Goal: Find specific page/section: Find specific page/section

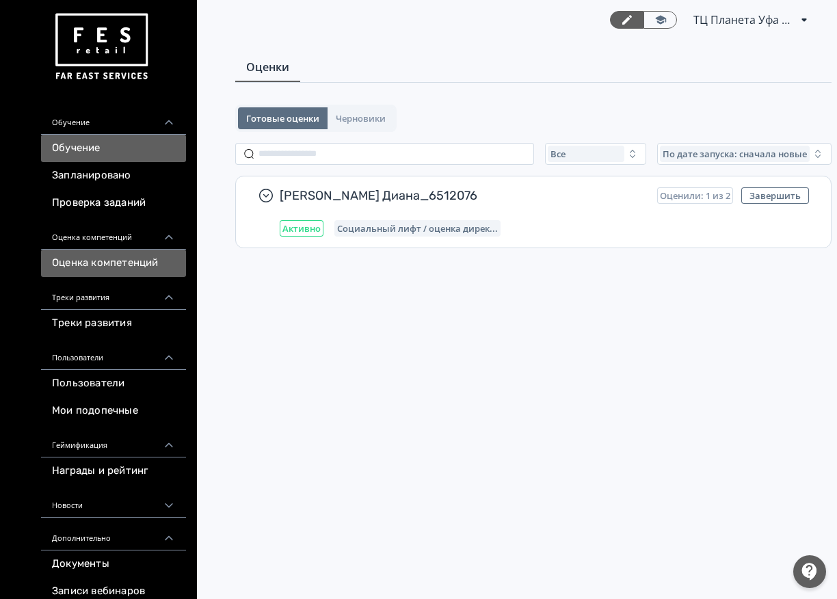
click at [83, 147] on link "Обучение" at bounding box center [113, 148] width 145 height 27
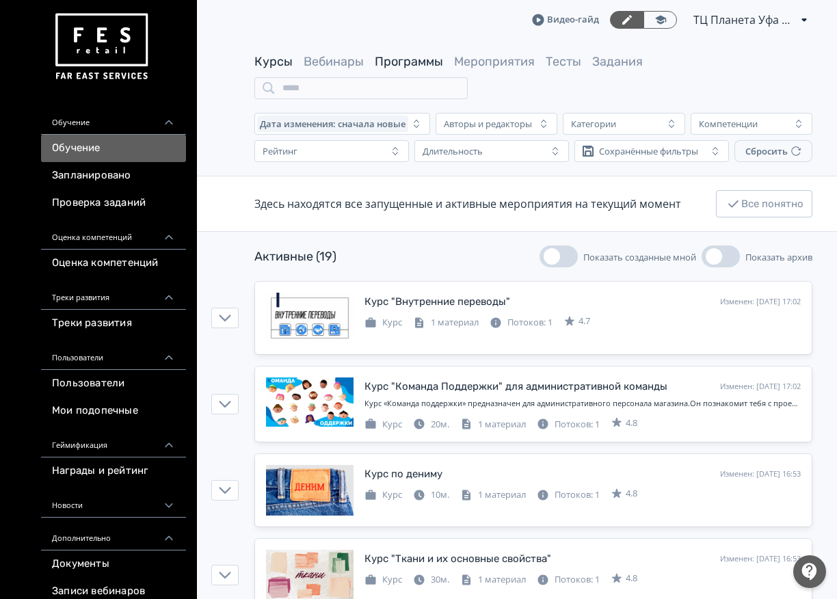
click at [407, 57] on link "Программы" at bounding box center [409, 61] width 68 height 15
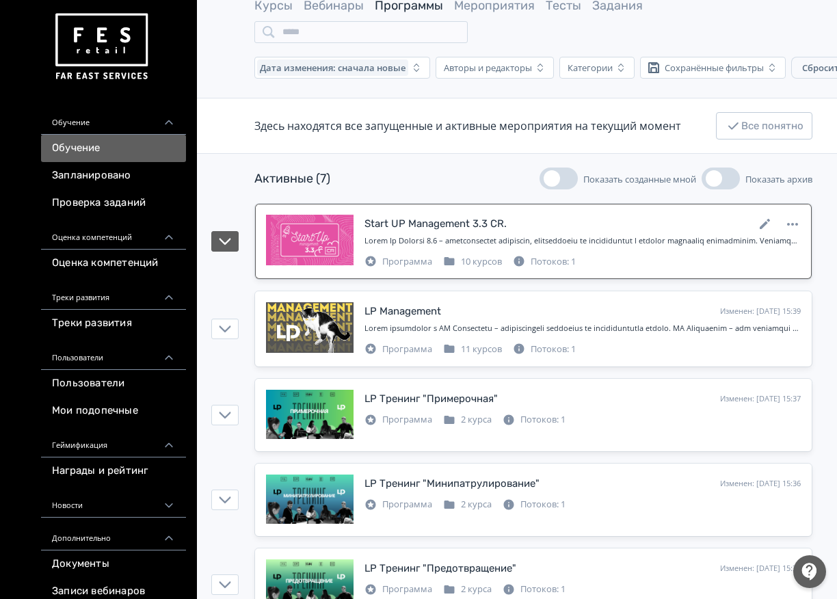
scroll to position [276, 0]
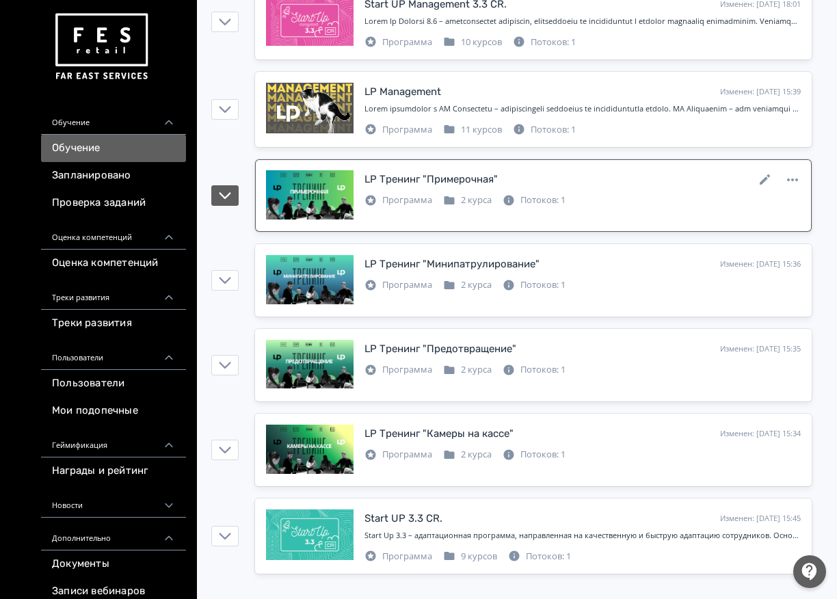
click at [583, 187] on div "LP Тренинг "Примерочная" Изменен: [DATE] 15:37" at bounding box center [582, 179] width 436 height 18
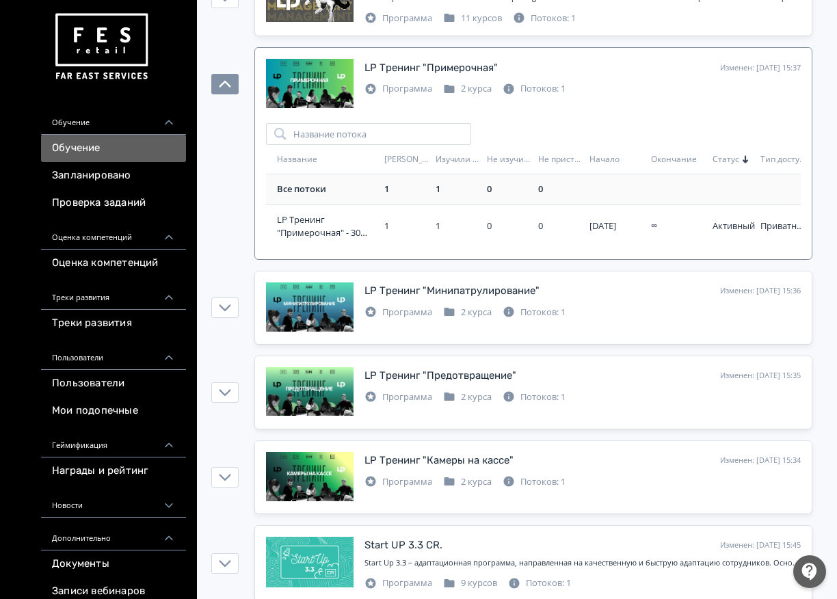
scroll to position [412, 0]
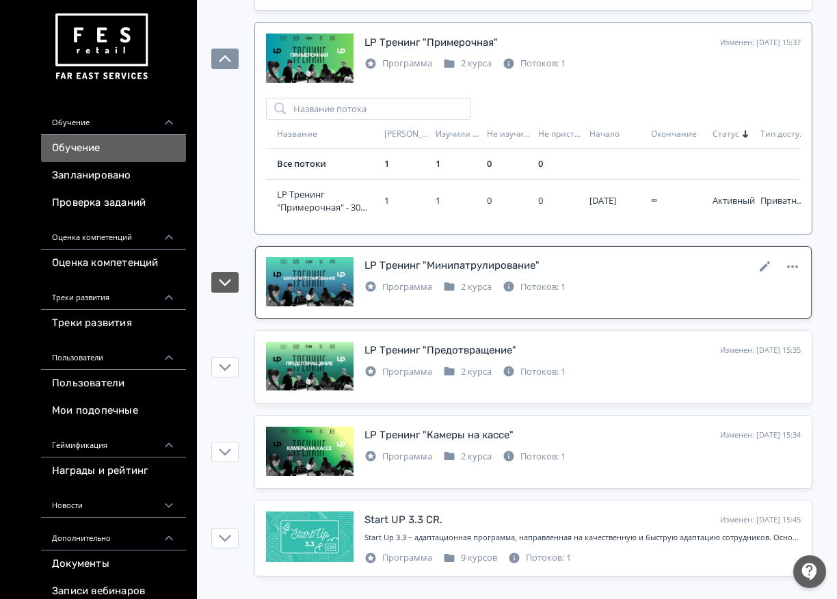
click at [571, 276] on div "LP Тренинг "Минипатрулирование" Изменен: [DATE] 15:36 Программа 2 курса Потоков…" at bounding box center [582, 275] width 436 height 37
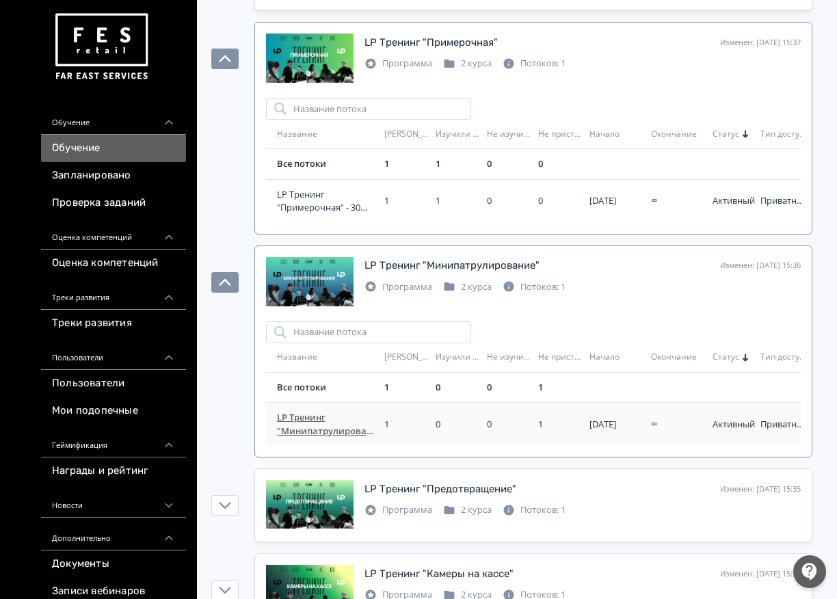
click at [330, 427] on span "LP Тренинг "Минипатрулирование" - 30 дней" at bounding box center [328, 424] width 102 height 27
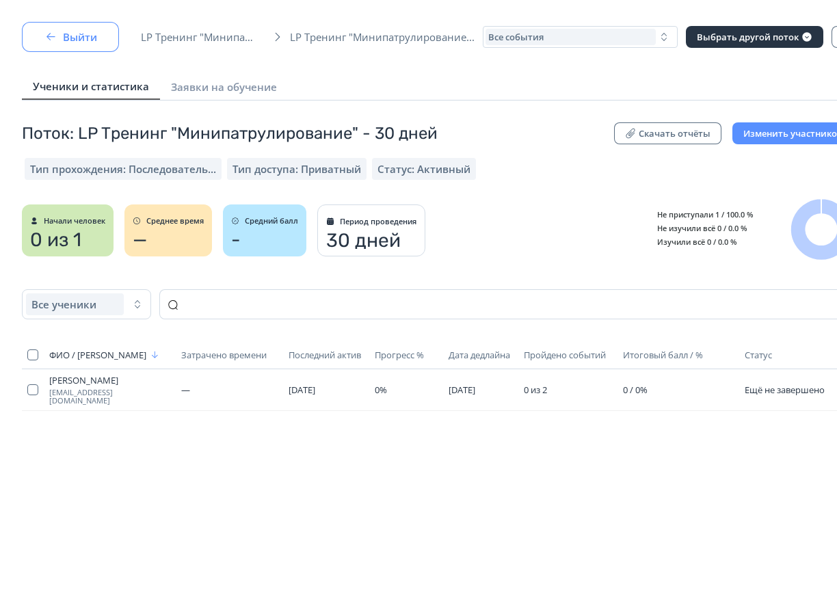
click at [54, 29] on button "Выйти" at bounding box center [70, 37] width 97 height 30
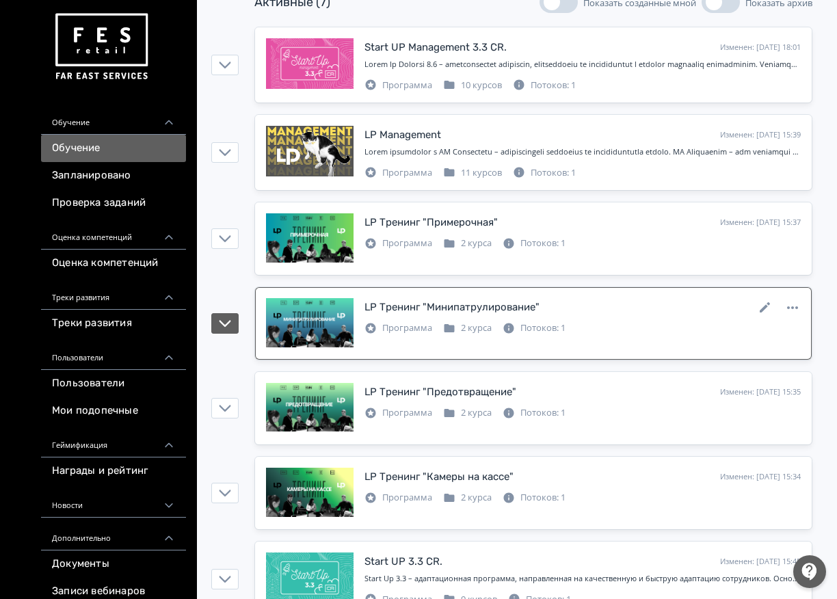
scroll to position [273, 0]
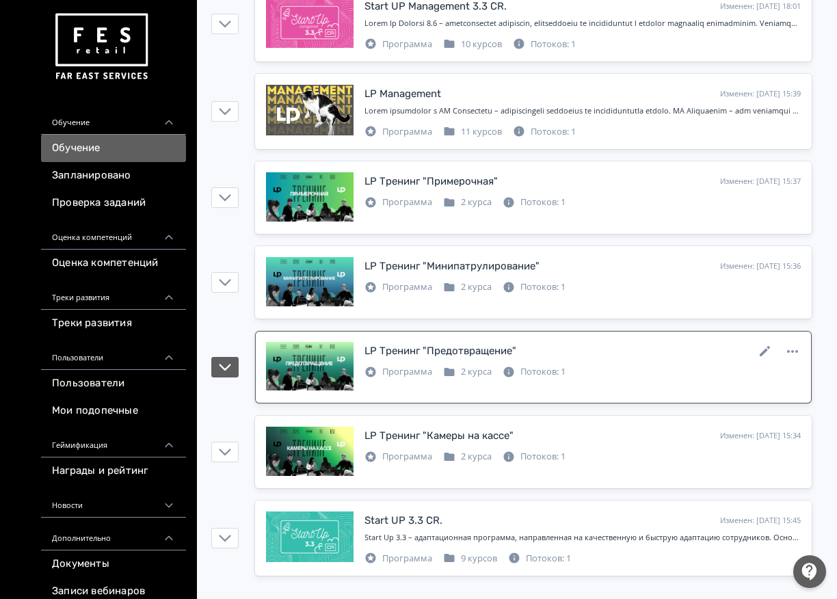
click at [536, 372] on div "Потоков: 1" at bounding box center [534, 372] width 63 height 14
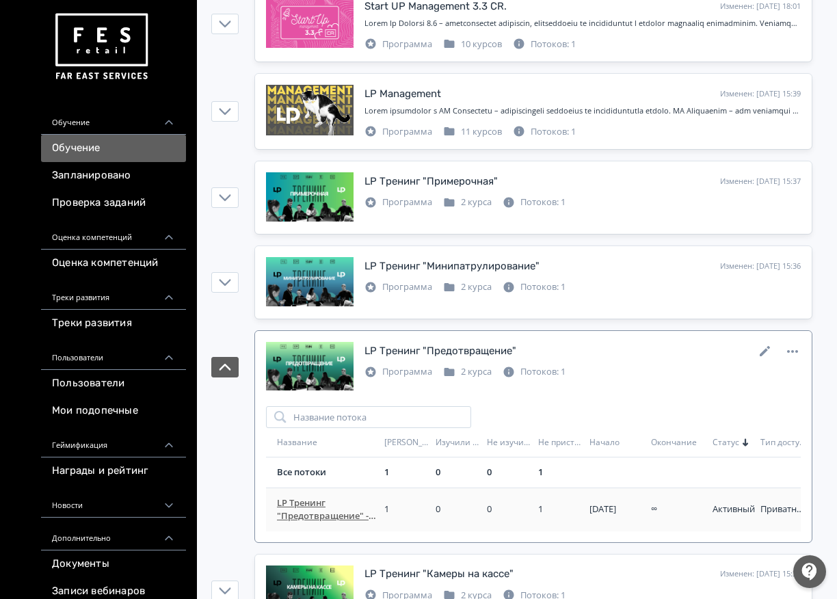
click at [335, 511] on span "LP Тренинг "Предотвращение" - 30 дней" at bounding box center [328, 509] width 102 height 27
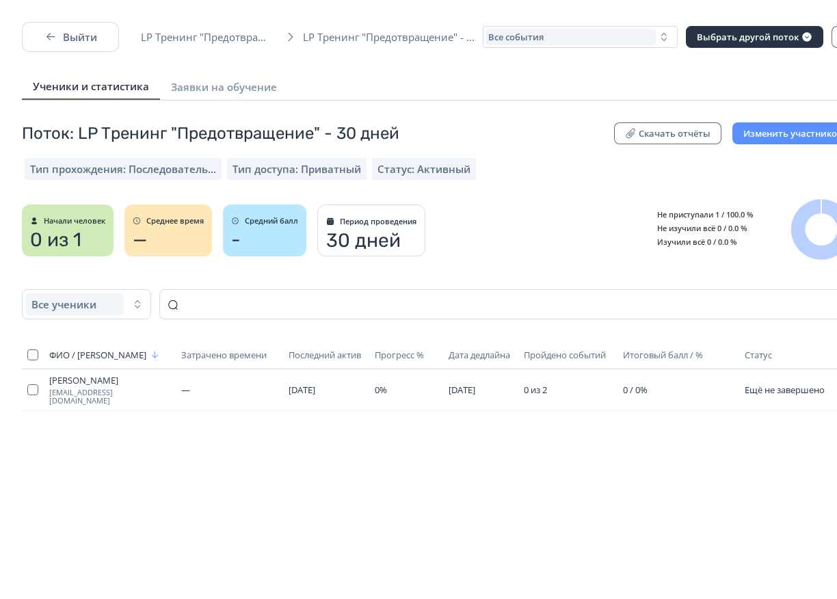
click at [64, 19] on html "React App Выйти LP Тренинг "Предотвращение" LP Тренинг "Предотвращение" - ... В…" at bounding box center [418, 299] width 837 height 599
click at [65, 38] on button "Выйти" at bounding box center [70, 37] width 97 height 30
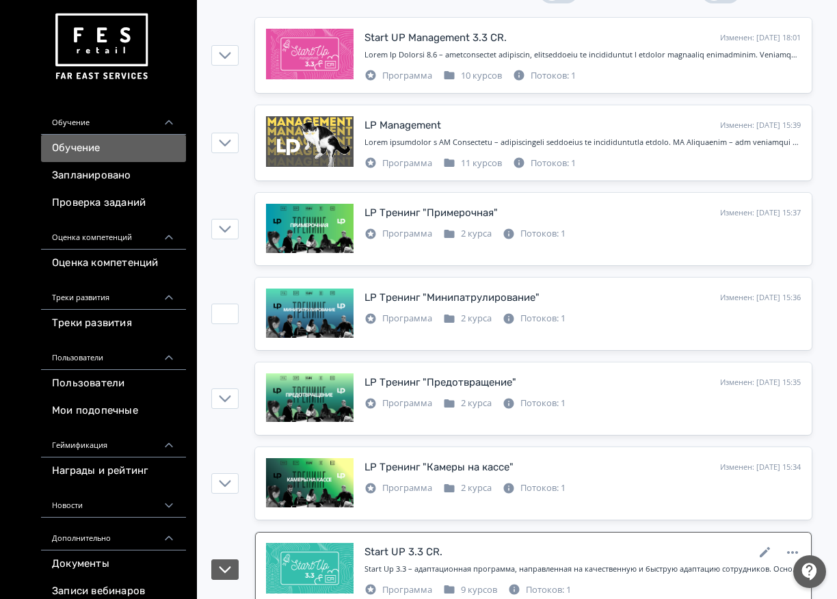
scroll to position [273, 0]
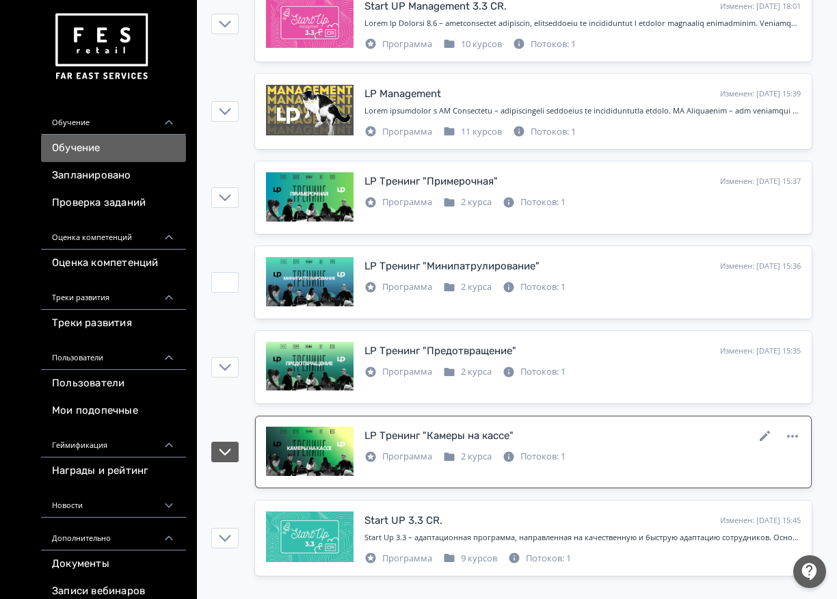
click at [592, 432] on div "LP Тренинг "Камеры на кассе" Изменен: [DATE] 15:34" at bounding box center [582, 436] width 436 height 18
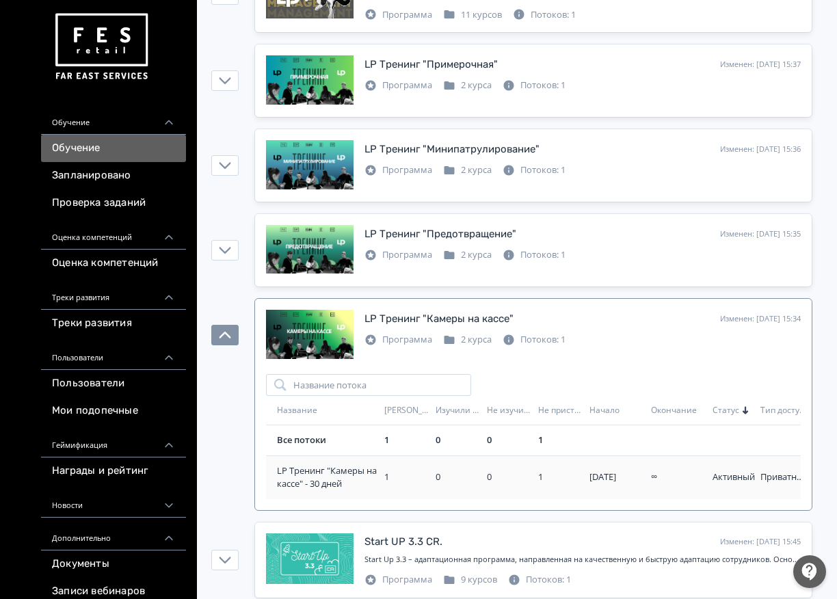
scroll to position [410, 0]
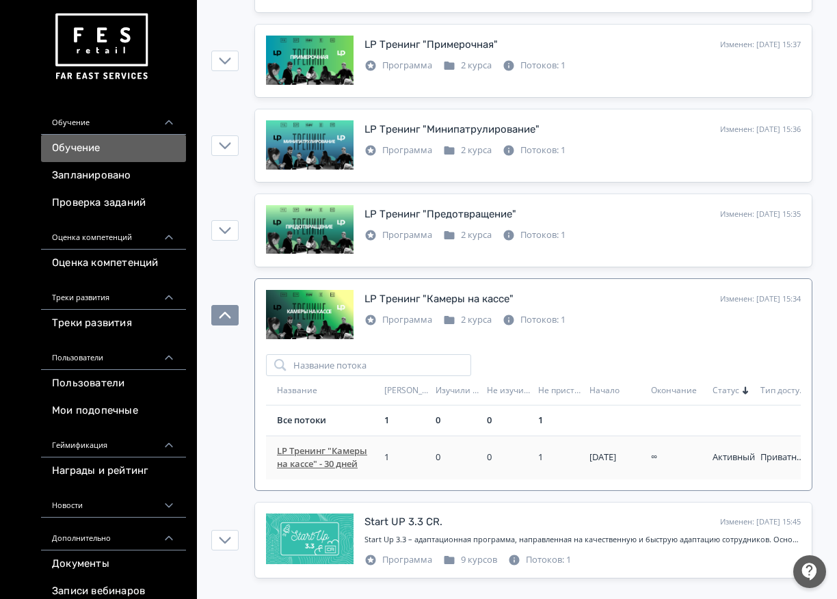
click at [356, 441] on td "LP Тренинг "Камеры на кассе" - 30 дней" at bounding box center [322, 458] width 113 height 44
click at [328, 459] on span "LP Тренинг "Камеры на кассе" - 30 дней" at bounding box center [328, 457] width 102 height 27
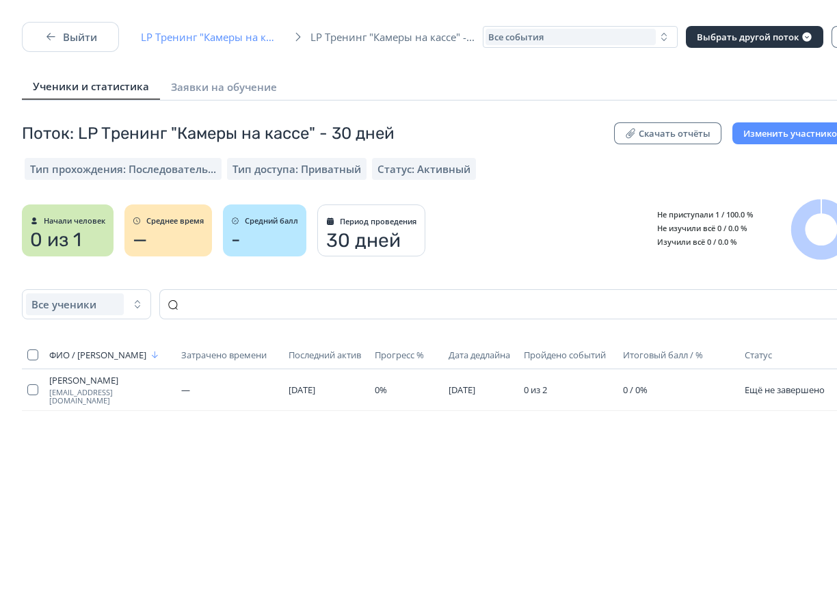
click at [230, 38] on span "LP Тренинг "Камеры на кассе"" at bounding box center [213, 37] width 145 height 14
click at [92, 44] on button "Выйти" at bounding box center [70, 37] width 97 height 30
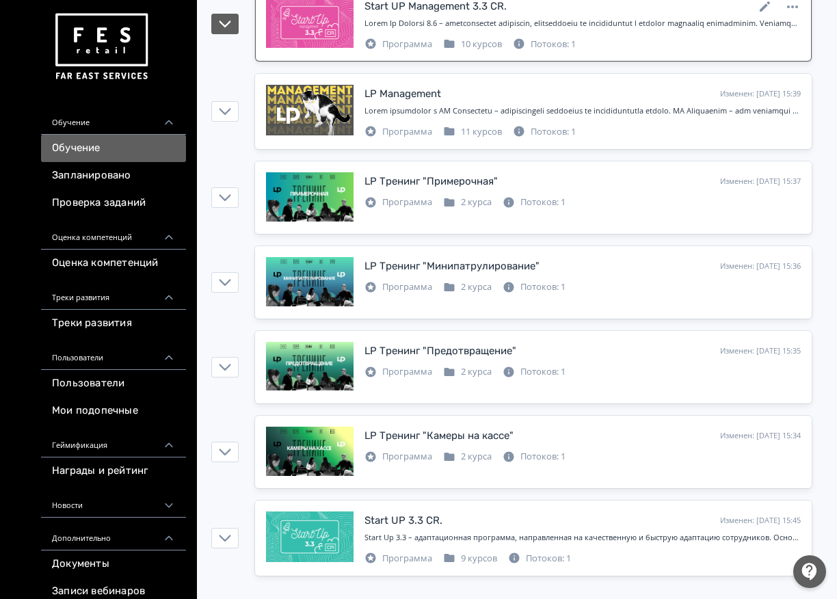
scroll to position [276, 0]
